Goal: Use online tool/utility: Utilize a website feature to perform a specific function

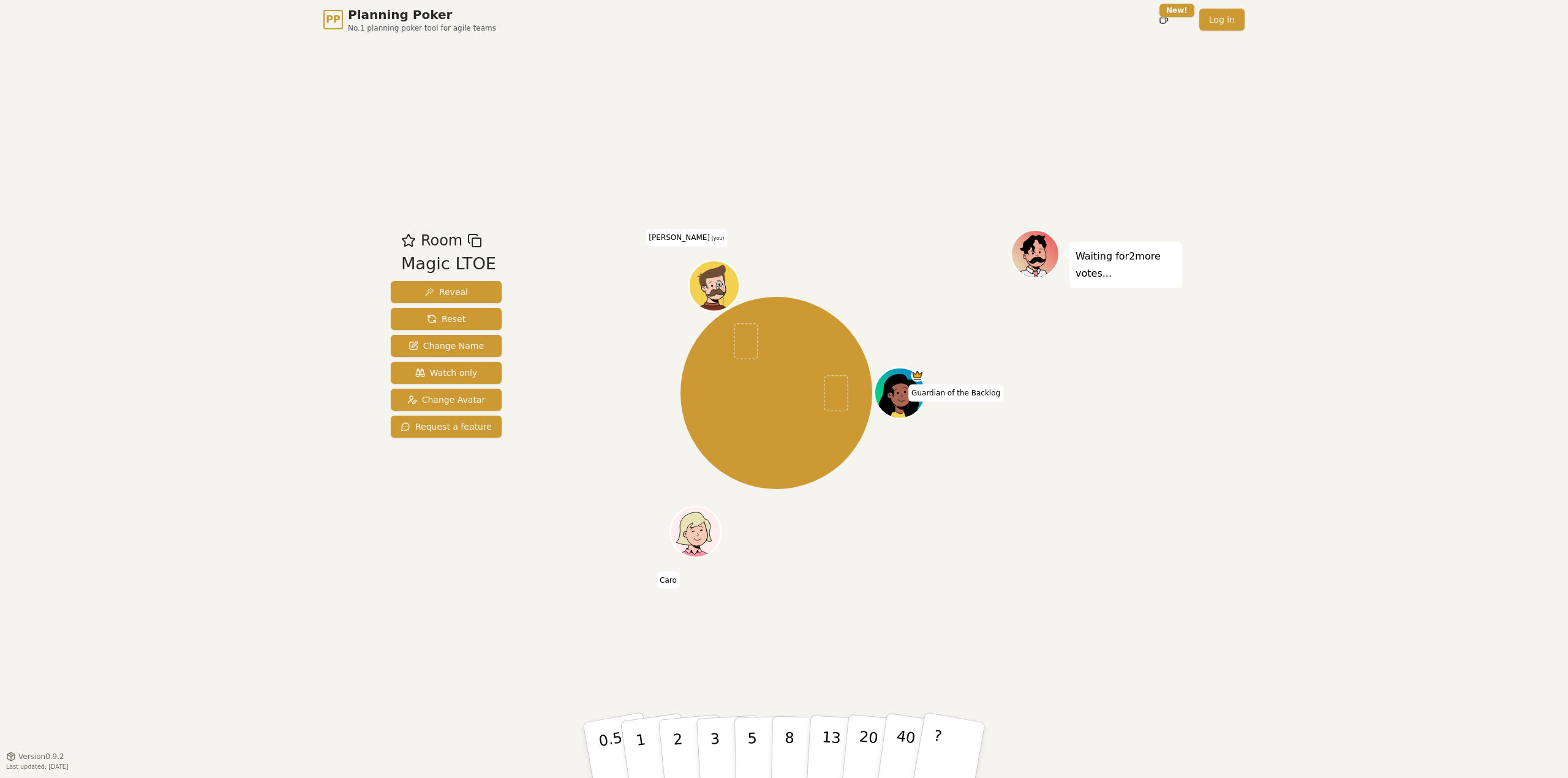
click at [1297, 457] on div "PP Planning Poker No.1 planning poker tool for agile teams Toggle theme New! Lo…" at bounding box center [784, 389] width 1568 height 778
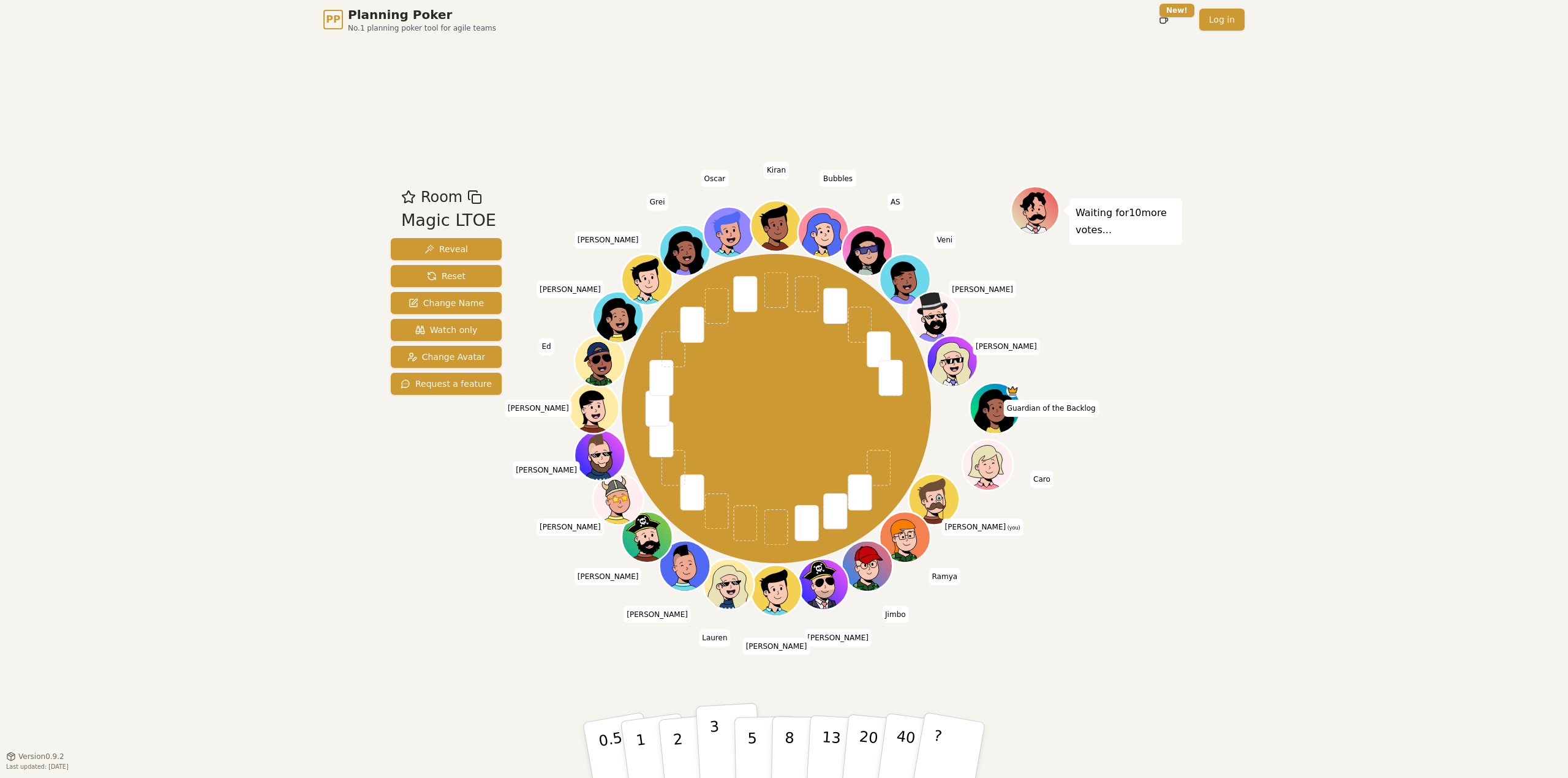
click at [719, 735] on button "3" at bounding box center [729, 751] width 67 height 96
click at [755, 736] on button "5" at bounding box center [766, 750] width 63 height 93
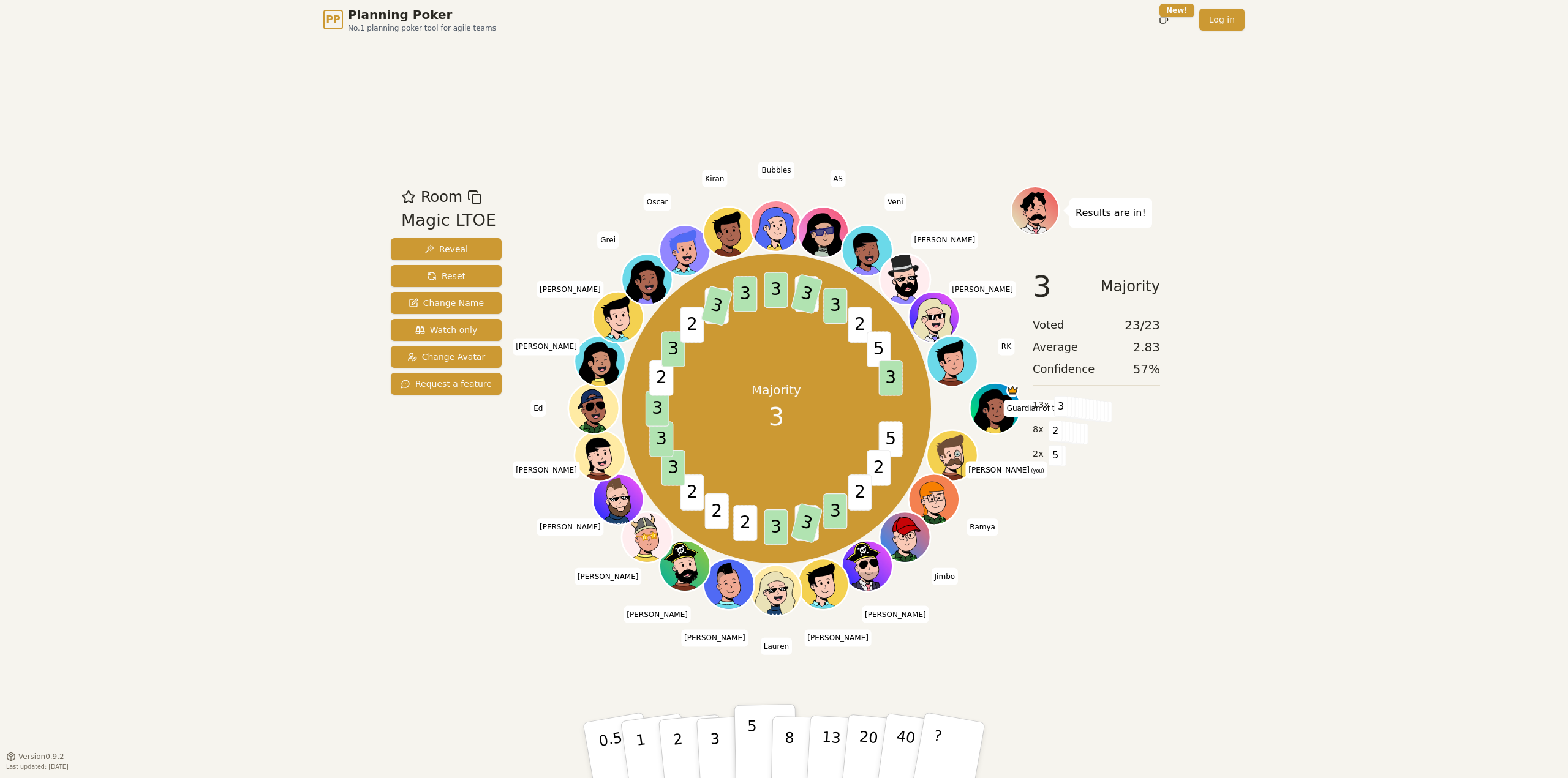
click at [734, 729] on button "5" at bounding box center [766, 750] width 63 height 93
click at [728, 732] on button "3" at bounding box center [729, 751] width 67 height 96
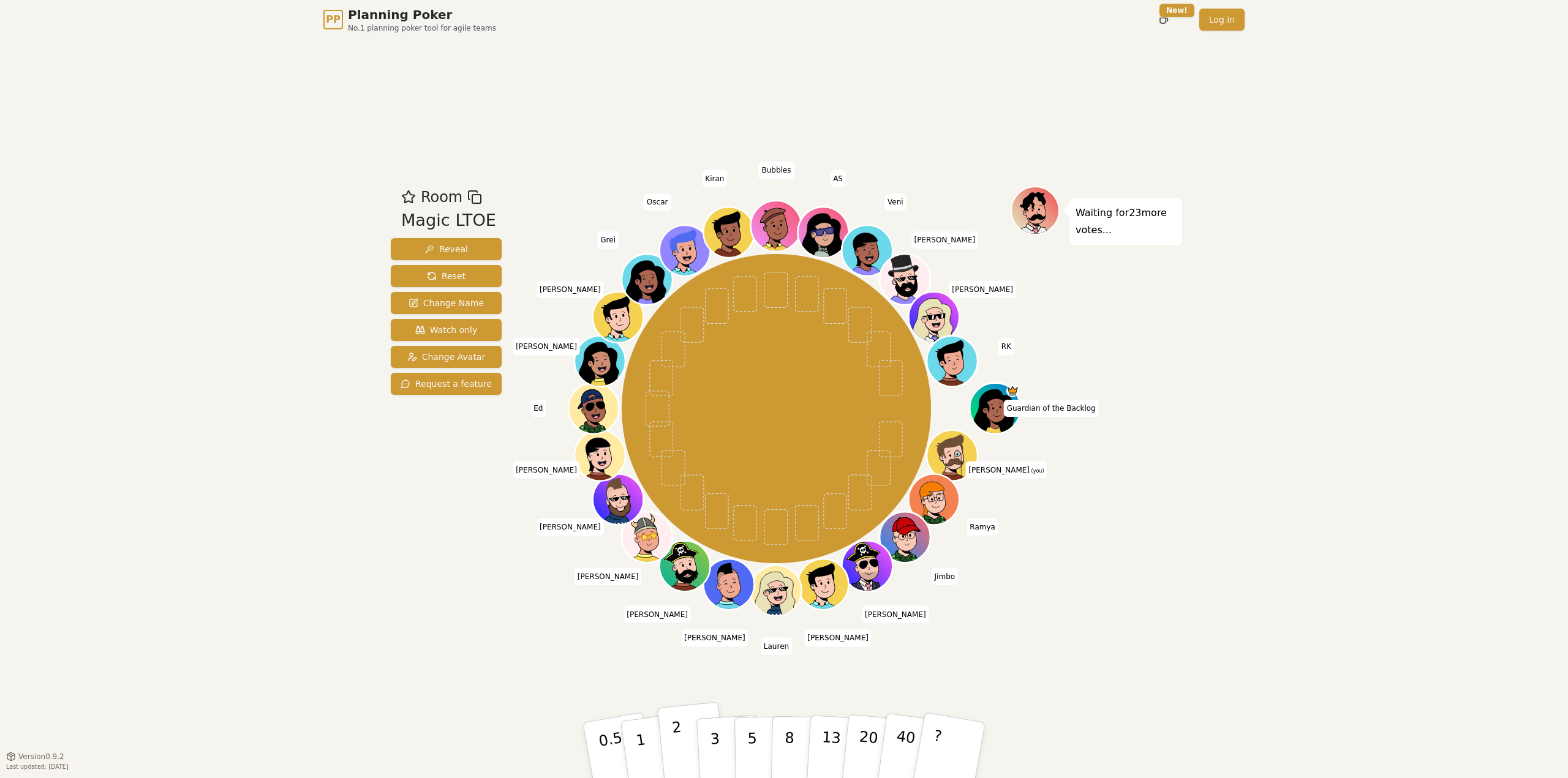
click at [678, 733] on p "2" at bounding box center [679, 752] width 16 height 67
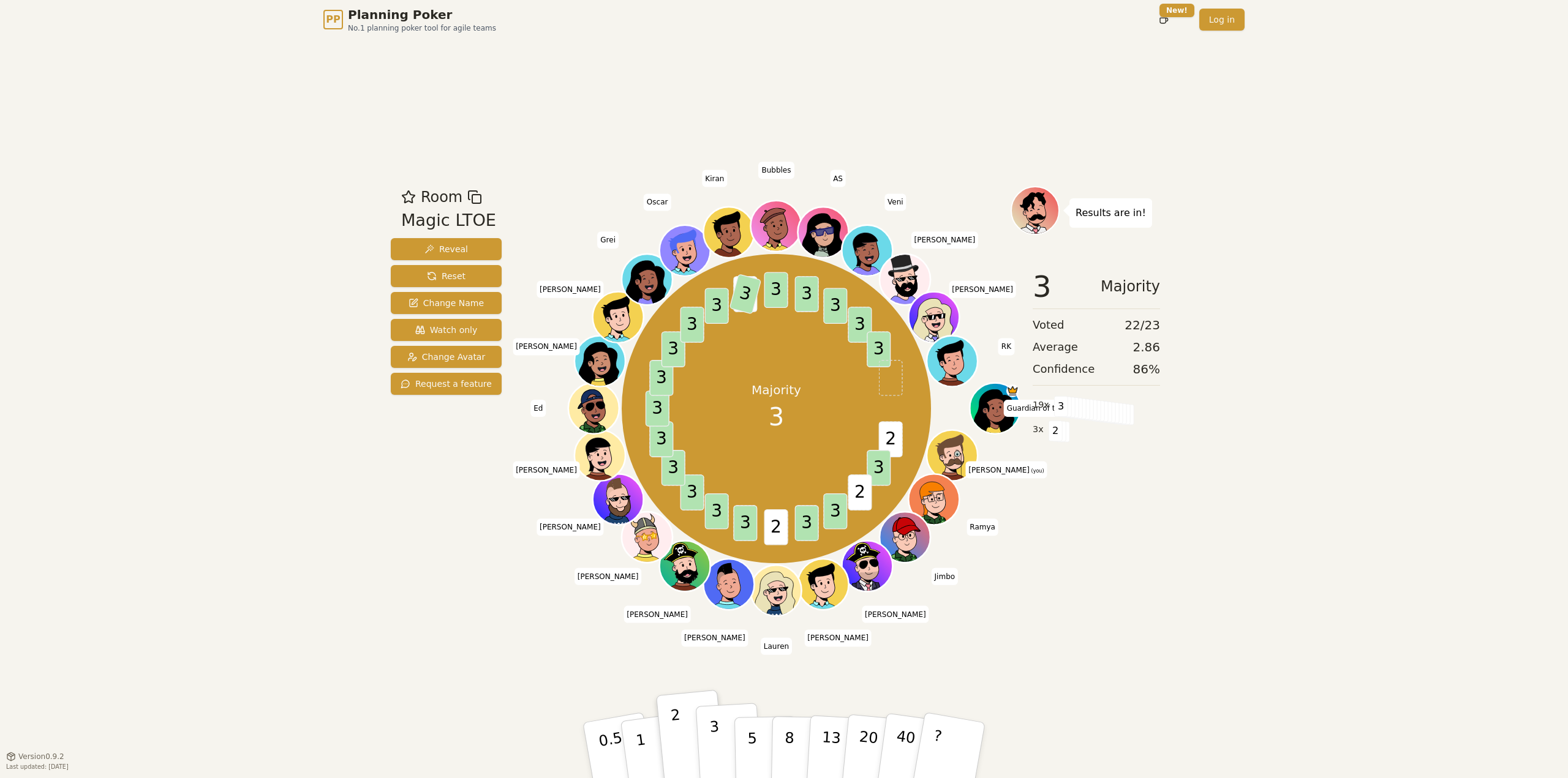
click at [718, 747] on p "3" at bounding box center [716, 752] width 13 height 67
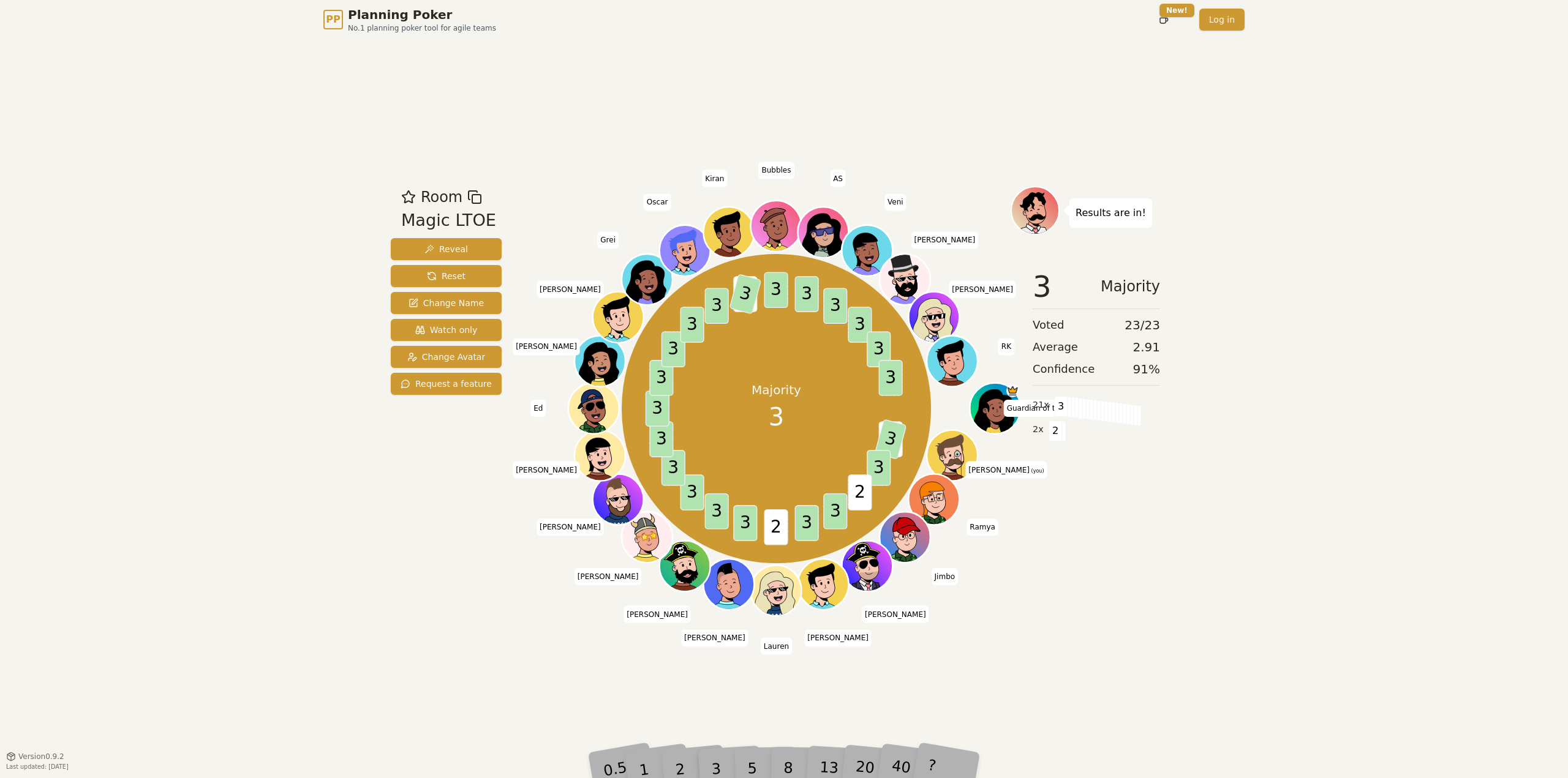
click at [1291, 567] on div "PP Planning Poker No.1 planning poker tool for agile teams Toggle theme New! Lo…" at bounding box center [784, 389] width 1568 height 778
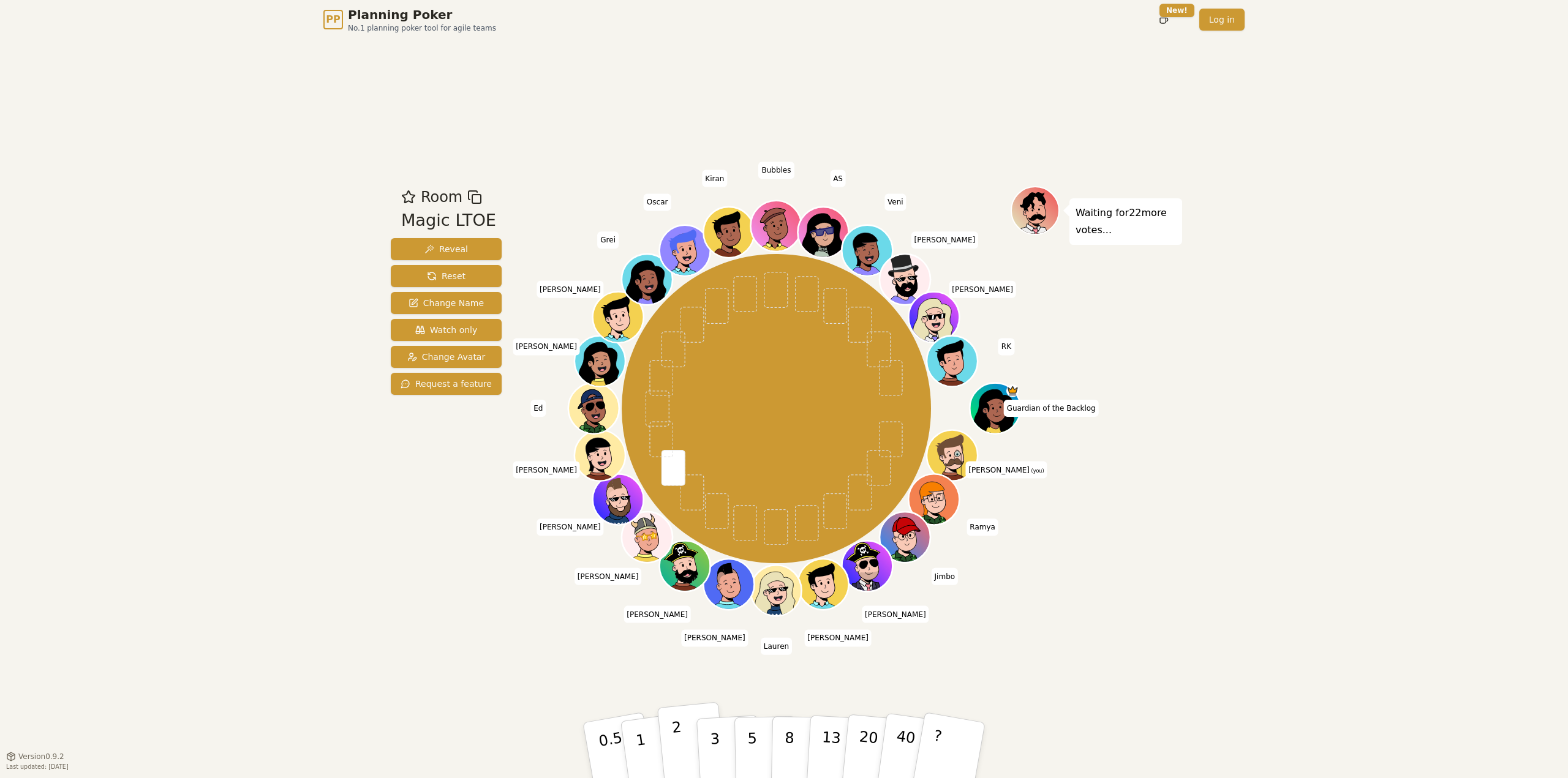
click at [674, 730] on p "2" at bounding box center [679, 752] width 16 height 67
click at [679, 735] on p "2" at bounding box center [679, 752] width 16 height 67
